Goal: Find specific page/section: Find specific page/section

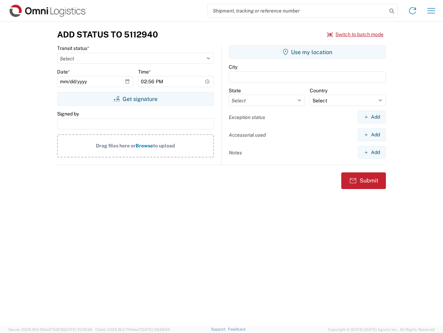
click at [298, 11] on input "search" at bounding box center [297, 10] width 179 height 13
click at [392, 11] on icon at bounding box center [392, 11] width 10 height 10
click at [413, 11] on icon at bounding box center [412, 10] width 11 height 11
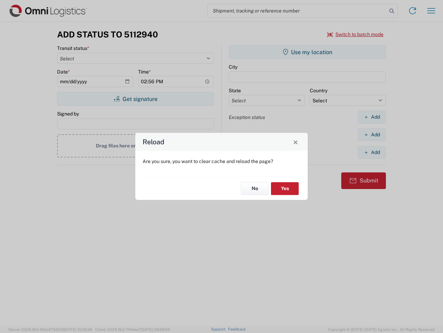
click at [356, 34] on div "Reload Are you sure, you want to clear cache and reload the page? No Yes" at bounding box center [221, 166] width 443 height 333
click at [135, 99] on div "Reload Are you sure, you want to clear cache and reload the page? No Yes" at bounding box center [221, 166] width 443 height 333
click at [308, 52] on div "Reload Are you sure, you want to clear cache and reload the page? No Yes" at bounding box center [221, 166] width 443 height 333
click at [372, 117] on div "Reload Are you sure, you want to clear cache and reload the page? No Yes" at bounding box center [221, 166] width 443 height 333
click at [372, 134] on div "Reload Are you sure, you want to clear cache and reload the page? No Yes" at bounding box center [221, 166] width 443 height 333
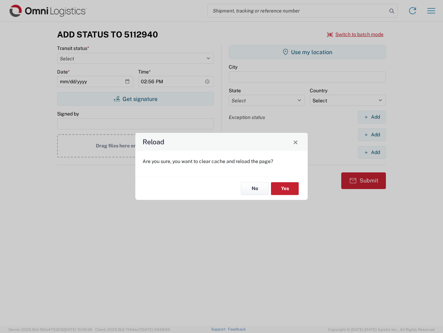
click at [372, 152] on div "Reload Are you sure, you want to clear cache and reload the page? No Yes" at bounding box center [221, 166] width 443 height 333
